Goal: Task Accomplishment & Management: Manage account settings

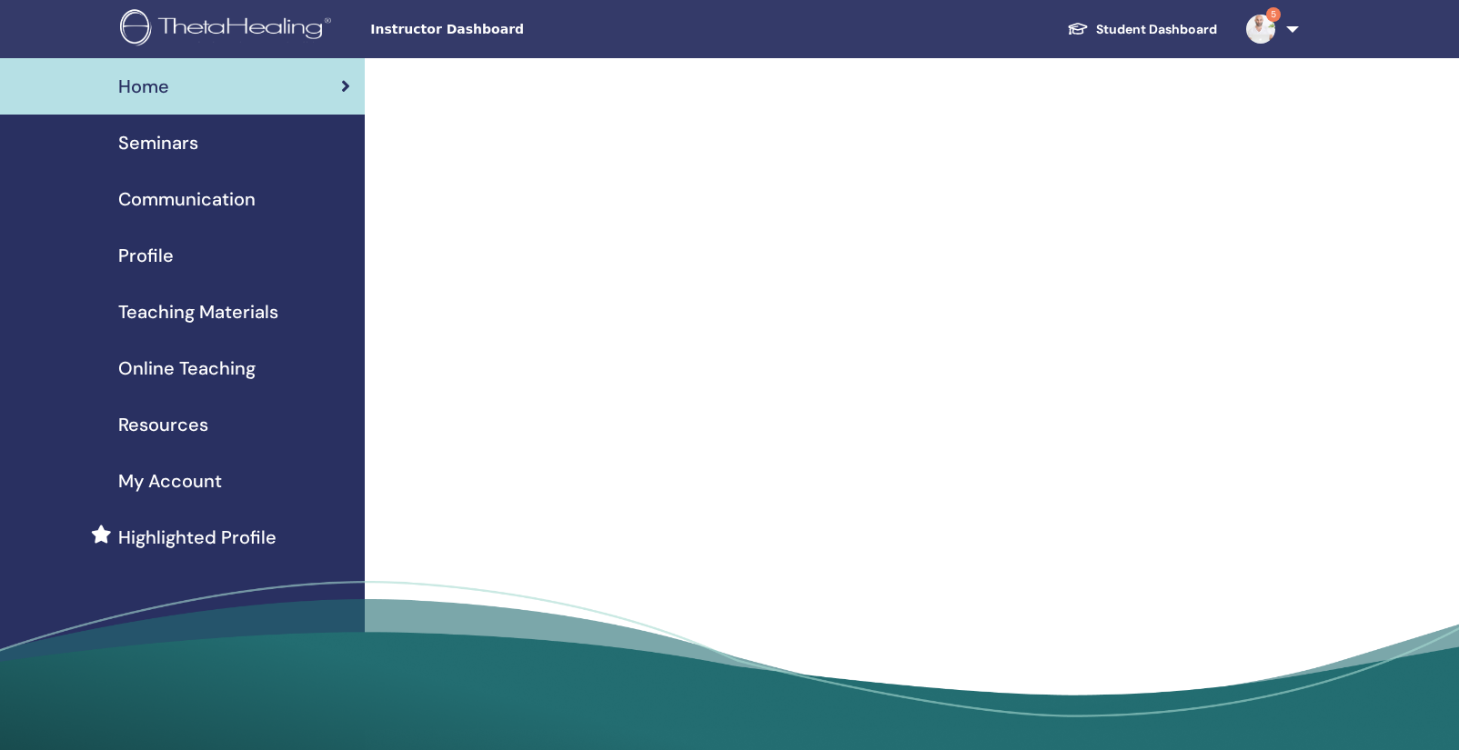
click at [173, 155] on span "Seminars" at bounding box center [158, 142] width 80 height 27
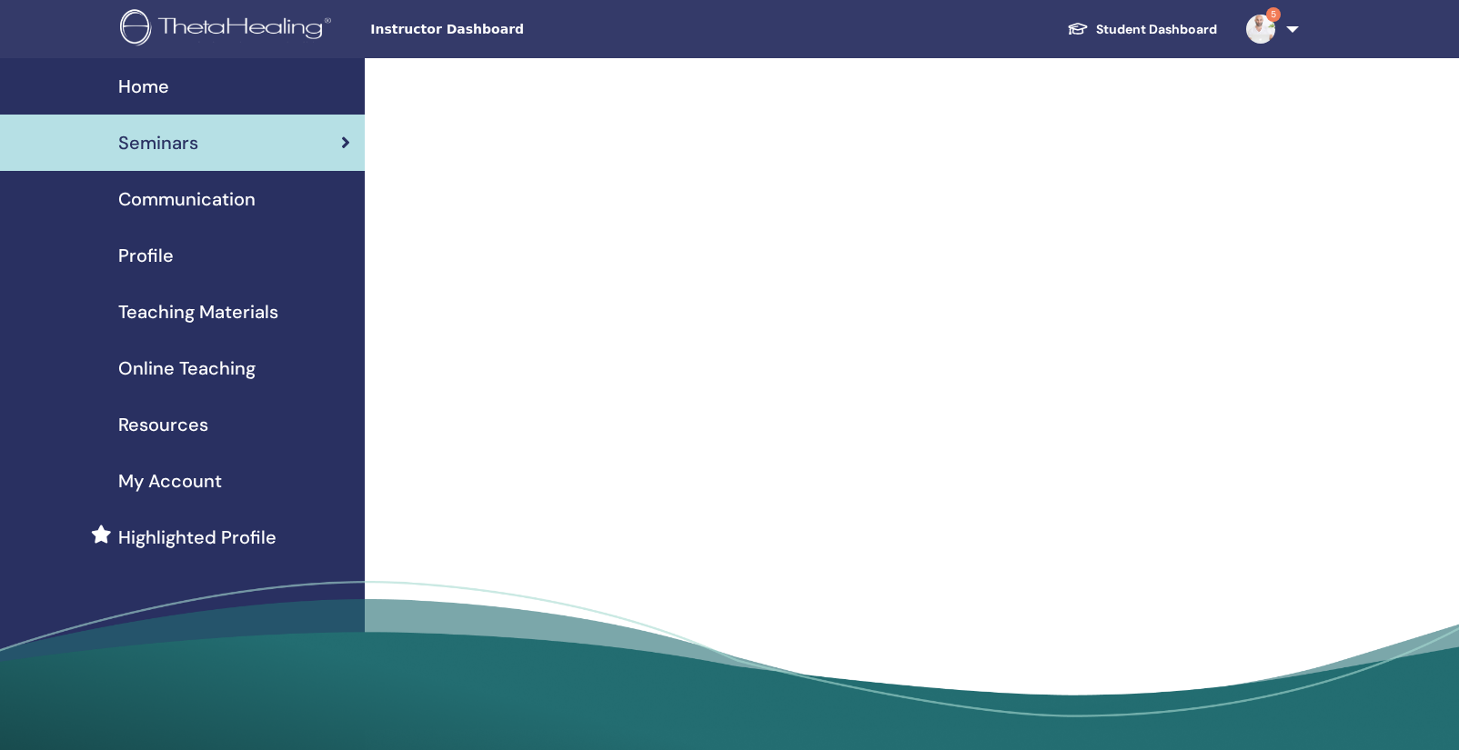
click at [179, 143] on span "Seminars" at bounding box center [158, 142] width 80 height 27
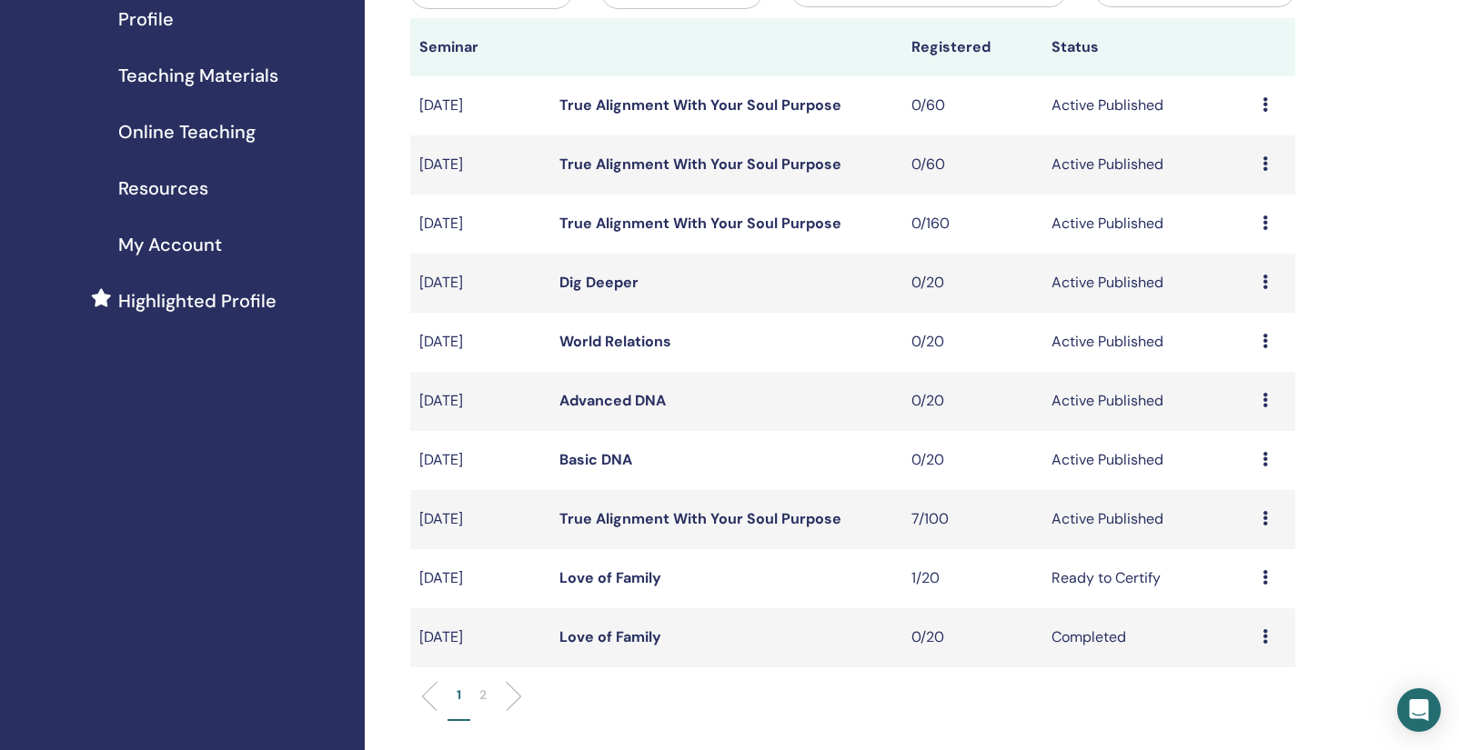
scroll to position [241, 0]
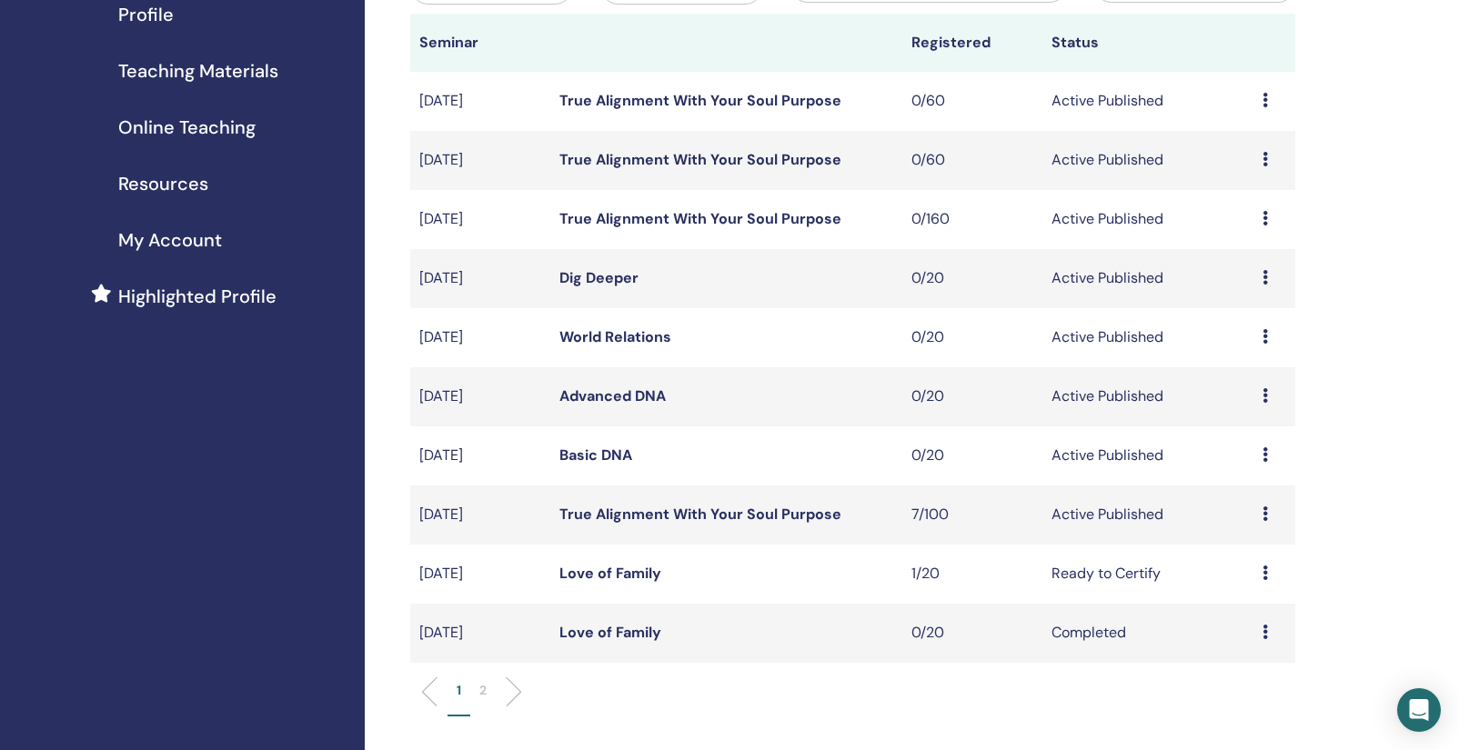
click at [784, 524] on link "True Alignment With Your Soul Purpose" at bounding box center [700, 514] width 282 height 19
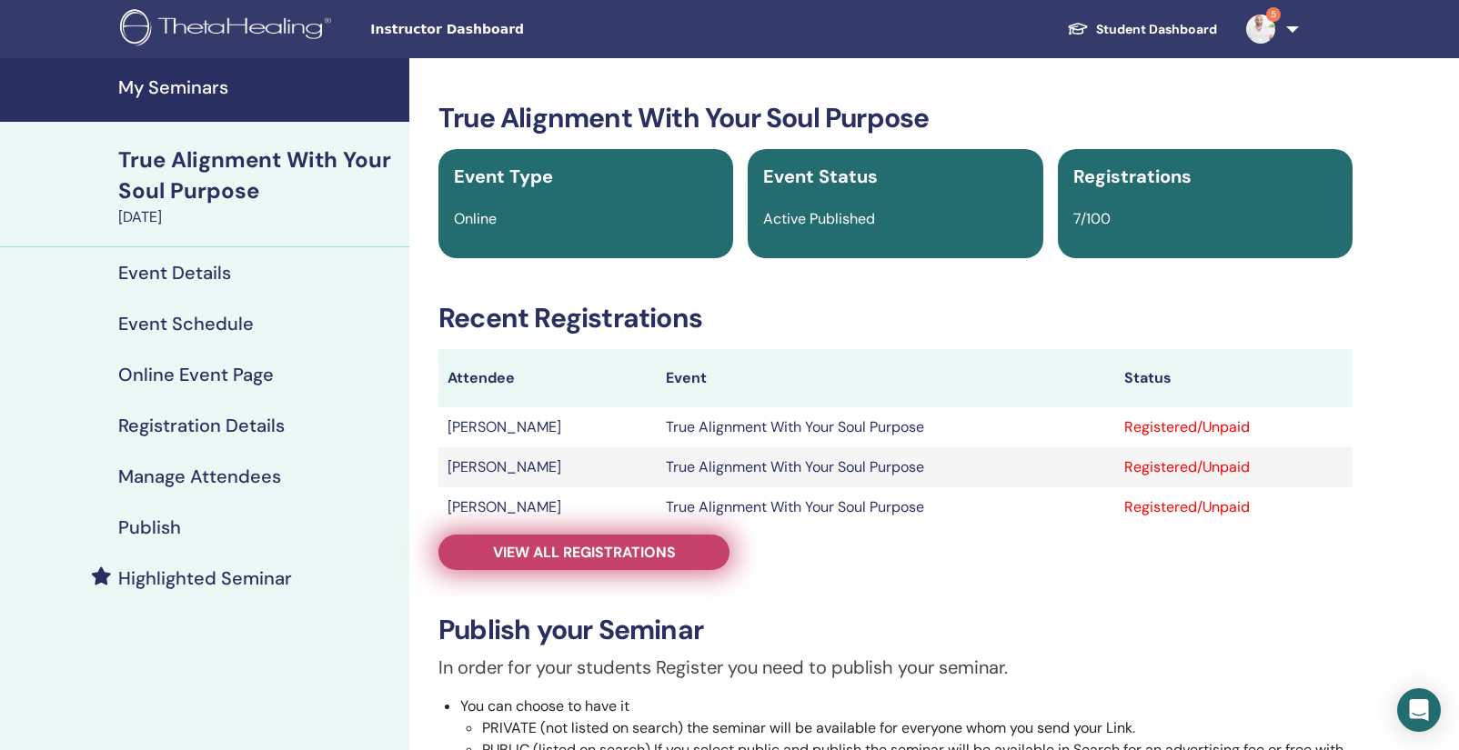
click at [677, 556] on link "View all registrations" at bounding box center [583, 552] width 291 height 35
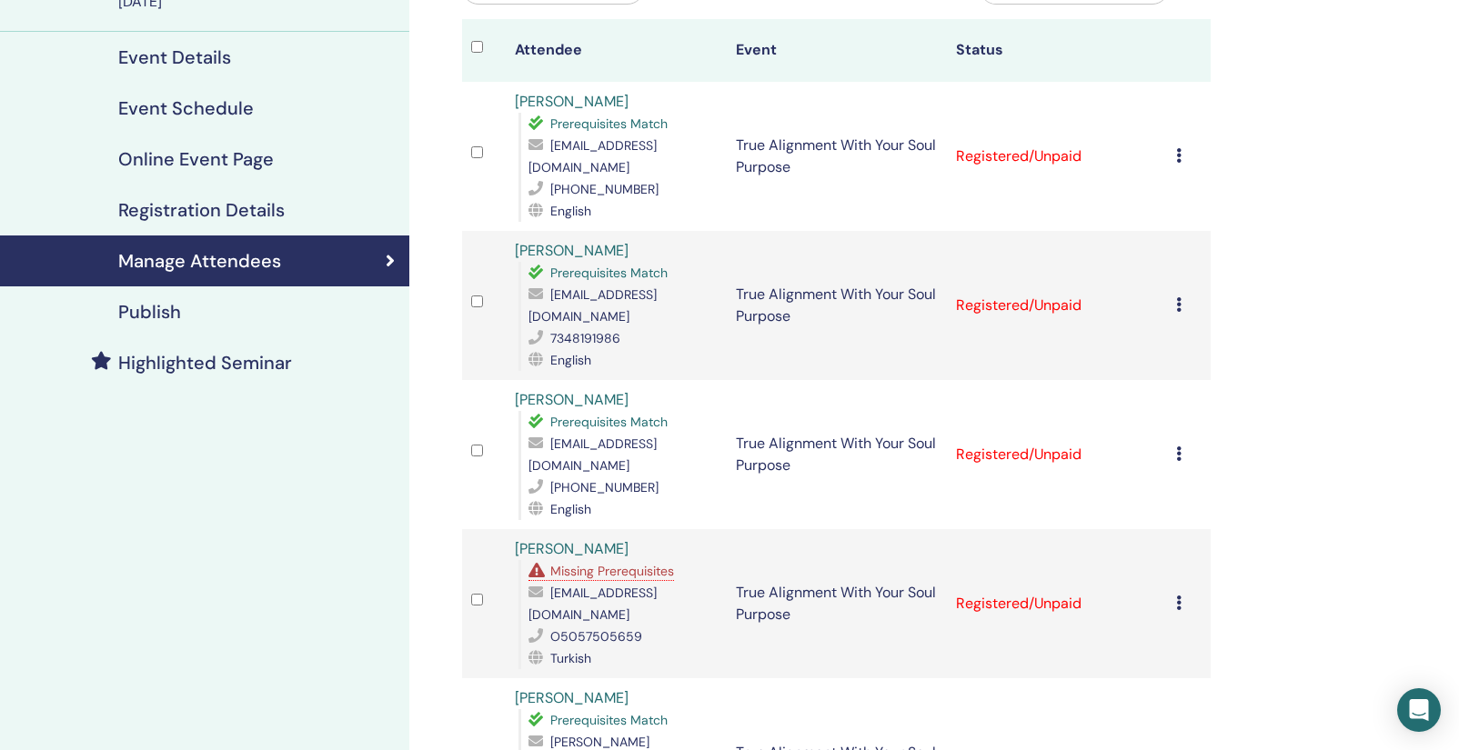
scroll to position [213, 0]
